Goal: Find specific page/section

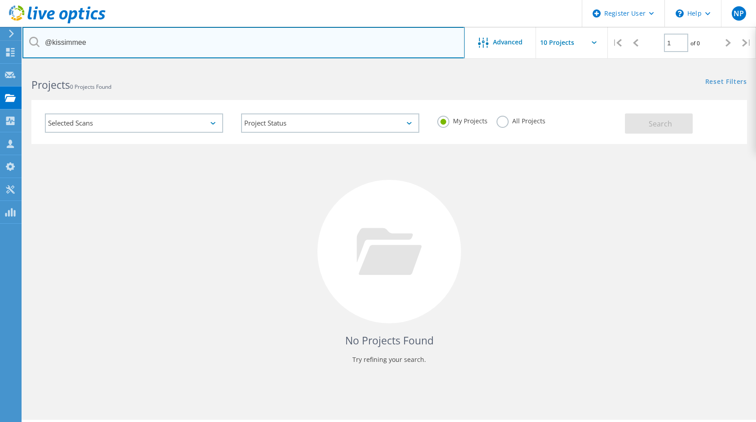
click at [141, 47] on input "@kissimmee" at bounding box center [243, 42] width 442 height 31
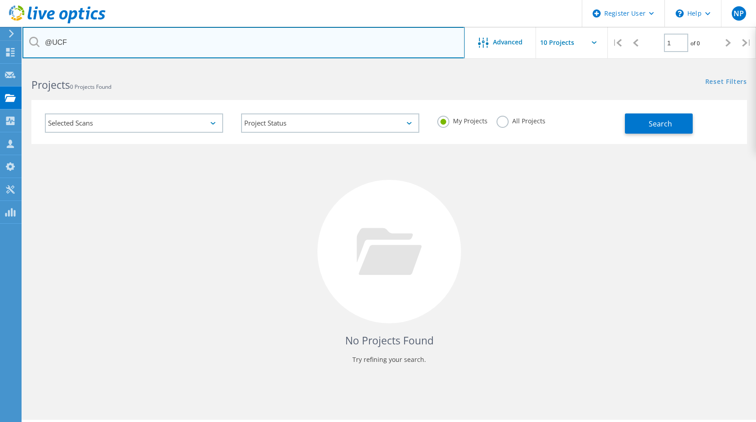
type input "@UCF"
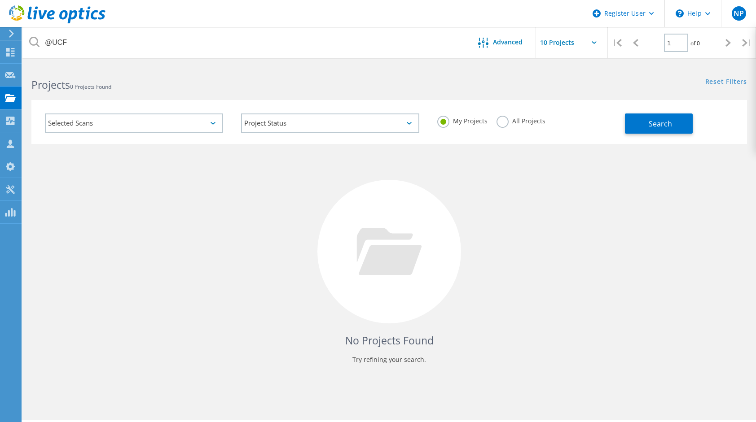
click at [508, 115] on div "My Projects All Projects" at bounding box center [526, 121] width 196 height 33
click at [508, 122] on label "All Projects" at bounding box center [520, 120] width 49 height 9
click at [0, 0] on input "All Projects" at bounding box center [0, 0] width 0 height 0
click at [641, 117] on button "Search" at bounding box center [659, 124] width 68 height 20
